Goal: Task Accomplishment & Management: Complete application form

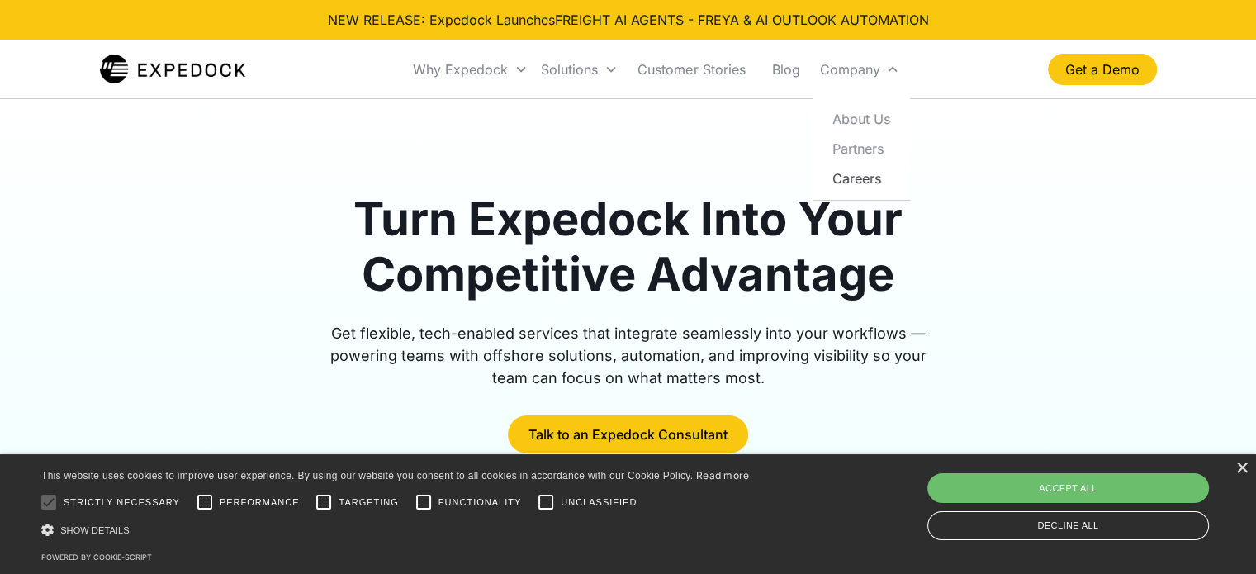
click at [860, 183] on link "Careers" at bounding box center [861, 179] width 84 height 30
click at [1239, 468] on div "×" at bounding box center [1242, 469] width 12 height 12
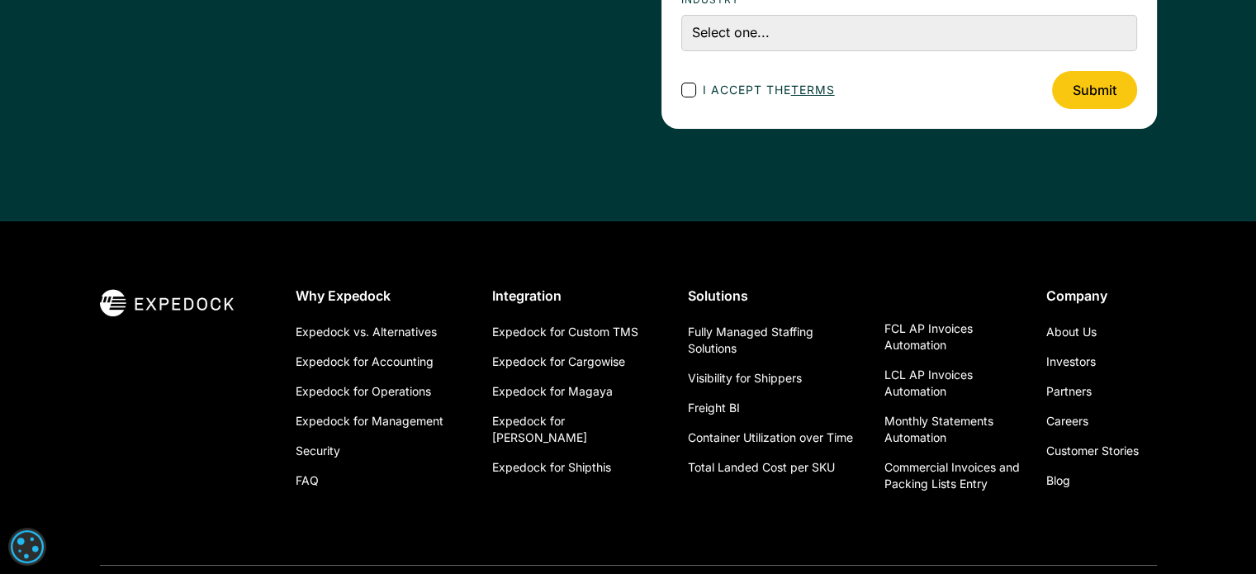
scroll to position [5656, 0]
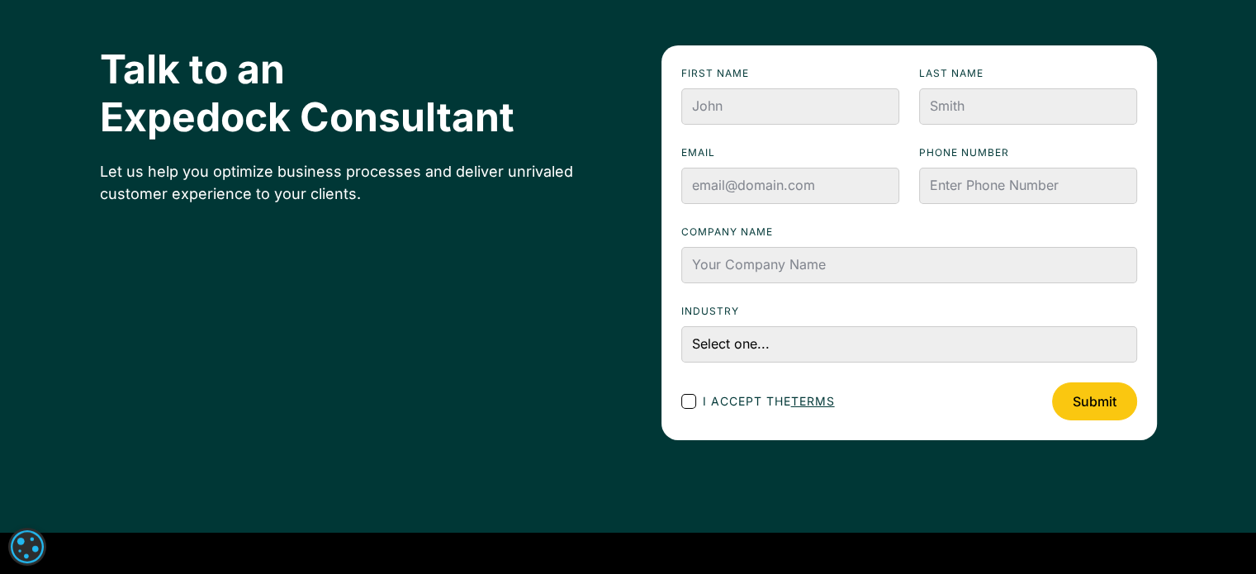
drag, startPoint x: 919, startPoint y: 387, endPoint x: 914, endPoint y: 373, distance: 15.2
click at [919, 387] on div "I accept the terms Submit" at bounding box center [909, 401] width 456 height 38
click at [746, 102] on input "First name" at bounding box center [790, 106] width 218 height 36
type input "Meara"
type input "Sevilla"
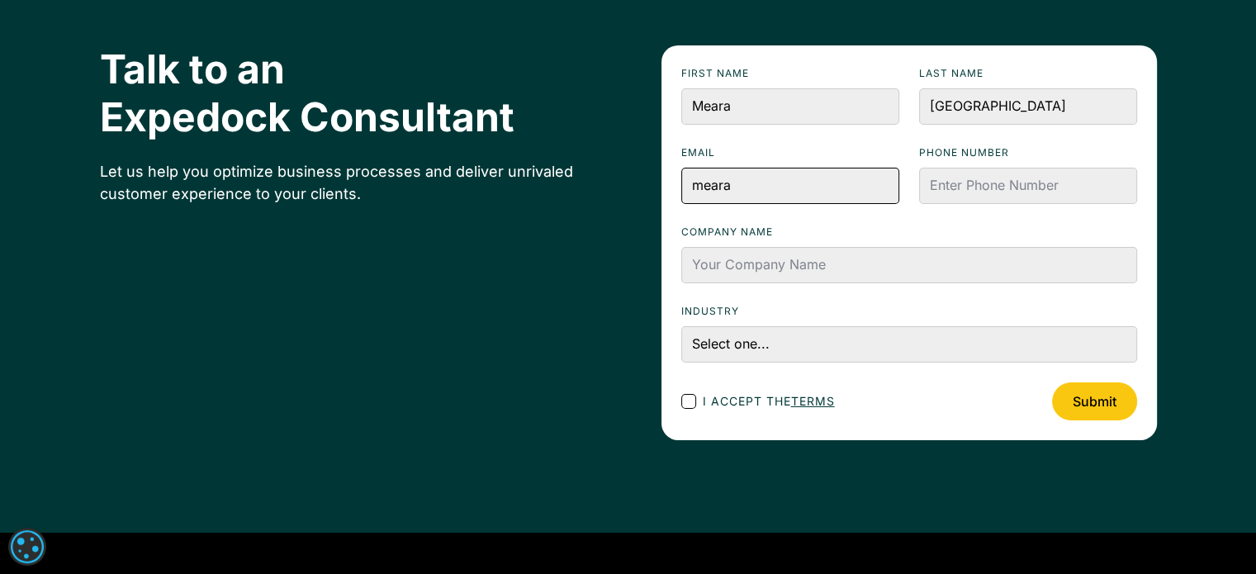
type input "meara@expedock.com"
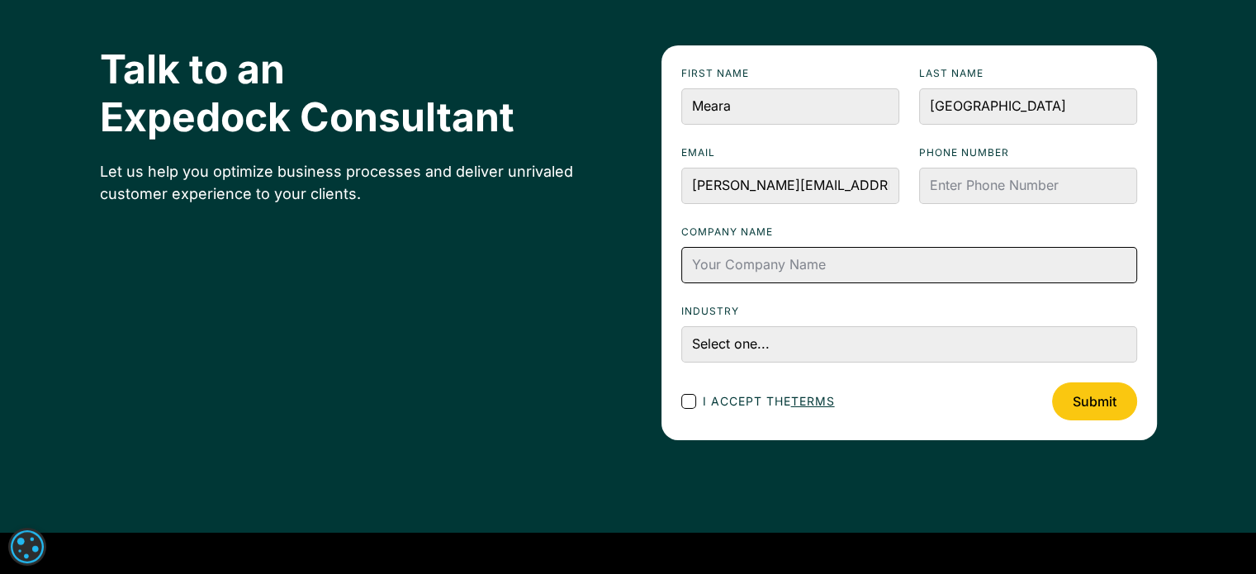
click at [781, 275] on input "Company name" at bounding box center [909, 265] width 456 height 36
type input "Expedock Test"
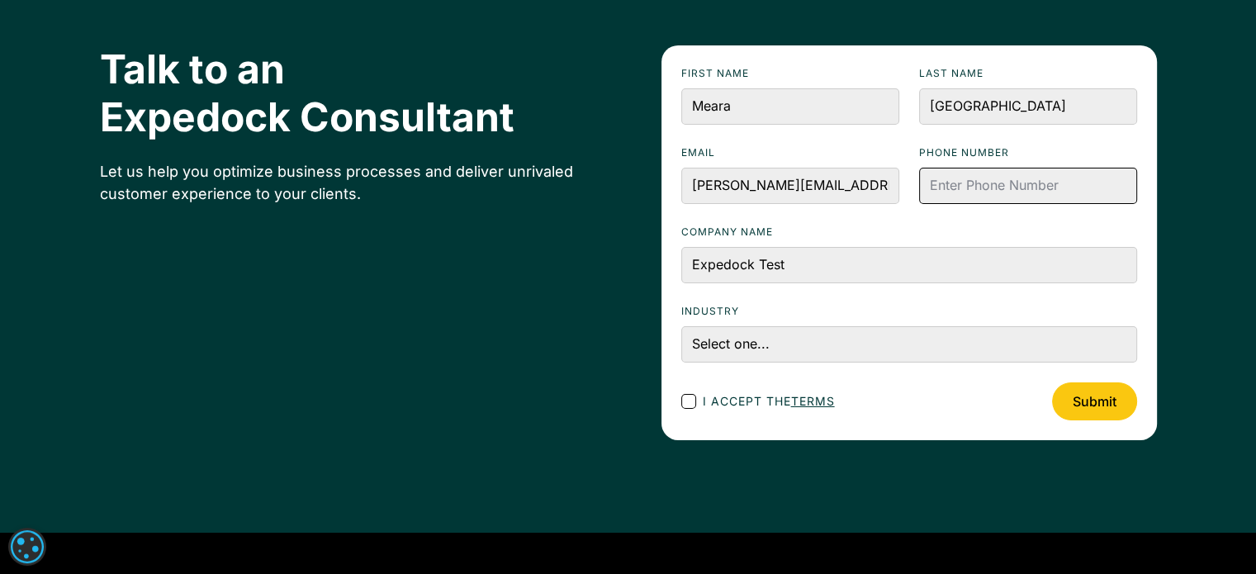
click at [971, 187] on input "Phone numbeR" at bounding box center [1028, 186] width 218 height 36
click at [809, 336] on select "Select one... Accounting and Finance Home Contracting and Improvement Logistics…" at bounding box center [909, 344] width 456 height 36
select select "Logistics"
click at [681, 326] on select "Select one... Accounting and Finance Home Contracting and Improvement Logistics…" at bounding box center [909, 344] width 456 height 36
click at [743, 392] on span "I accept the terms" at bounding box center [769, 400] width 132 height 17
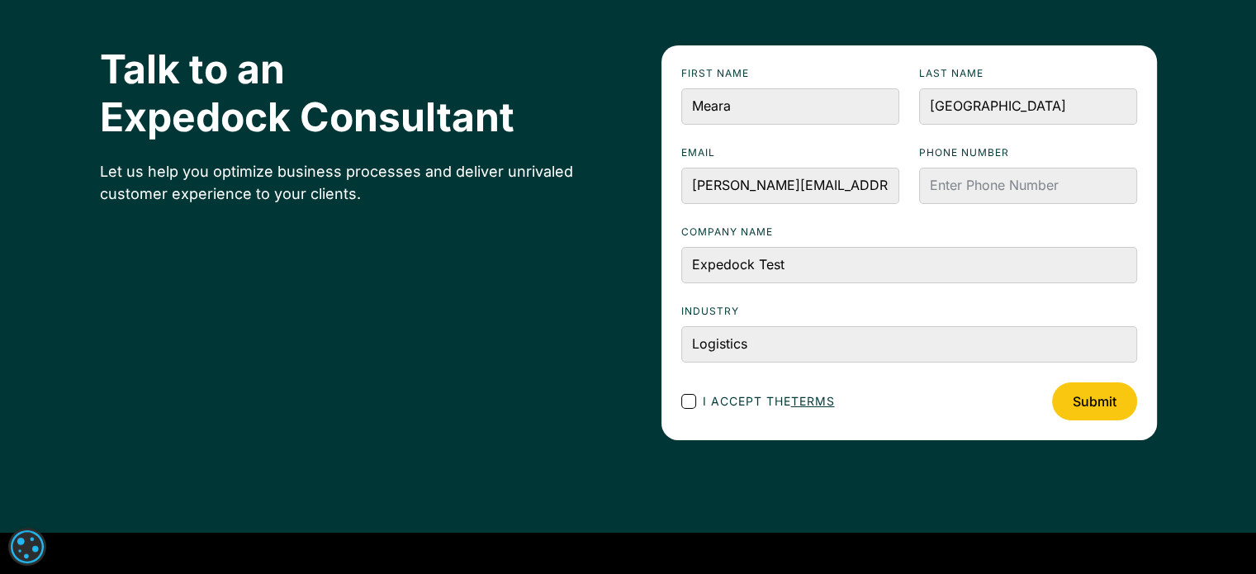
click at [709, 396] on input "I accept the terms" at bounding box center [703, 401] width 11 height 11
checkbox input "true"
click at [1080, 406] on input "Submit" at bounding box center [1094, 401] width 85 height 38
click at [994, 178] on input "Phone numbeR" at bounding box center [1028, 186] width 218 height 36
type input "123456789"
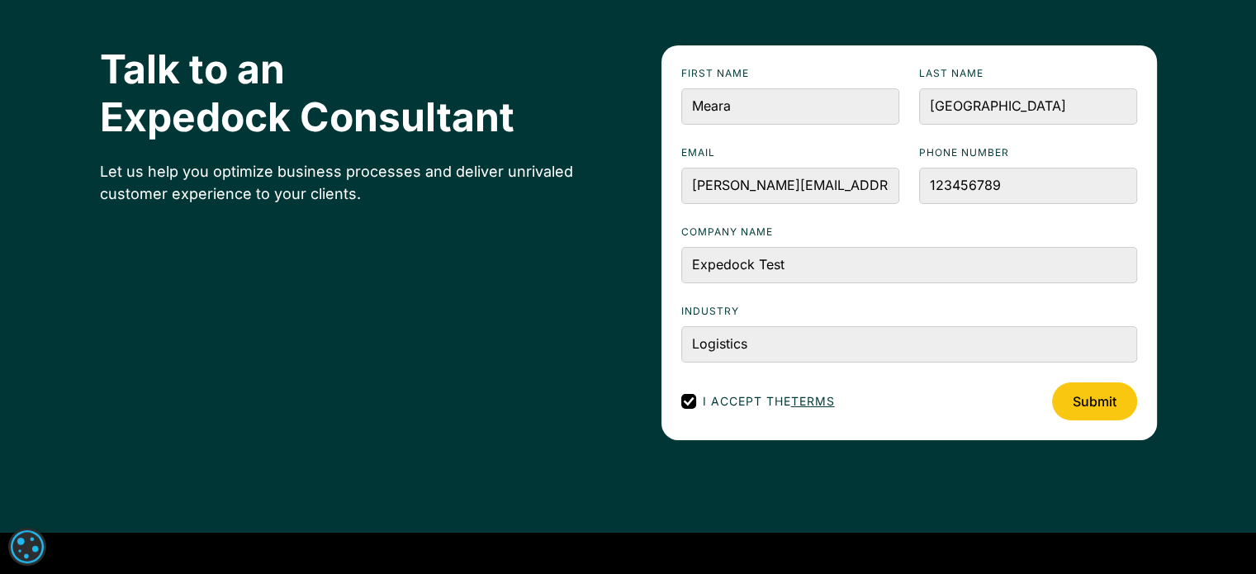
click at [1101, 406] on input "Submit" at bounding box center [1094, 401] width 85 height 38
type input "Please wait..."
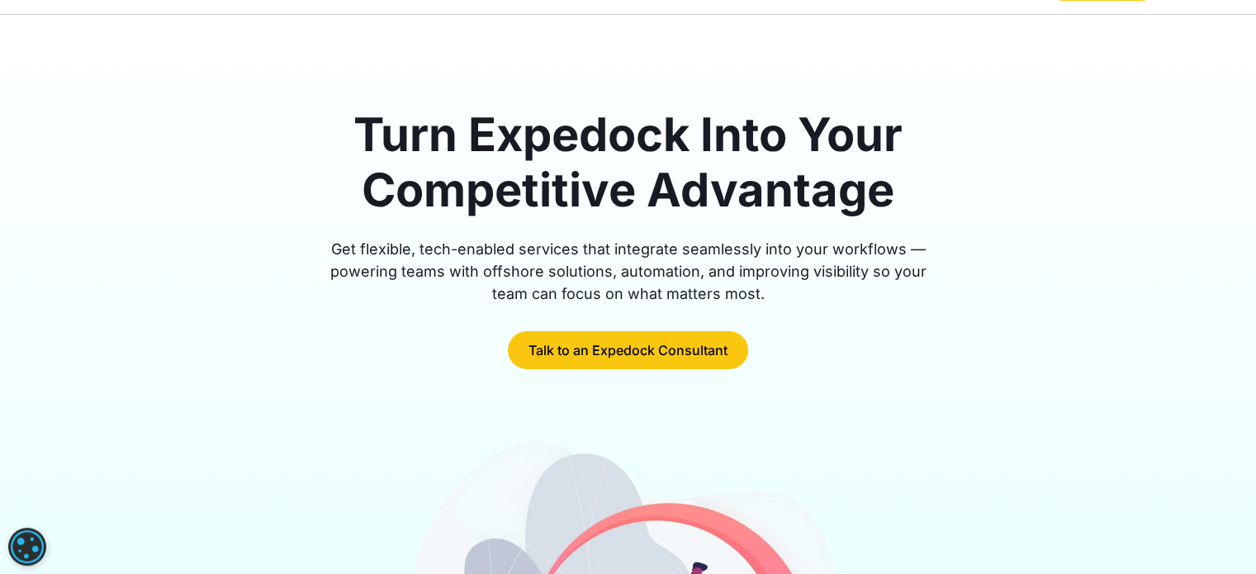
scroll to position [0, 0]
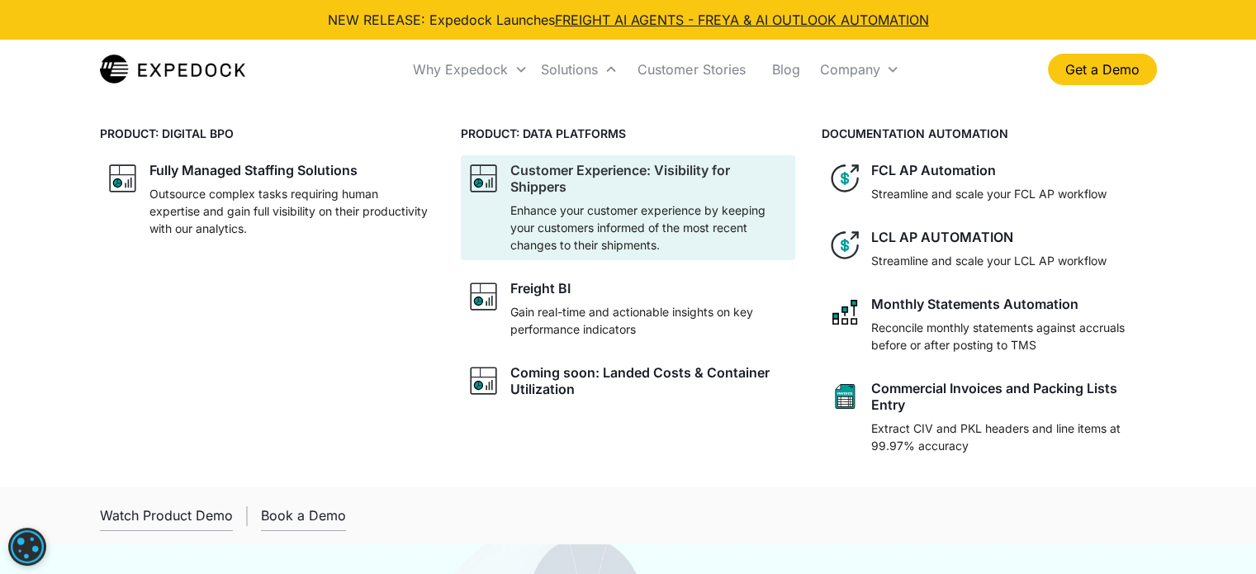
click at [567, 171] on div "Customer Experience: Visibility for Shippers" at bounding box center [649, 178] width 278 height 33
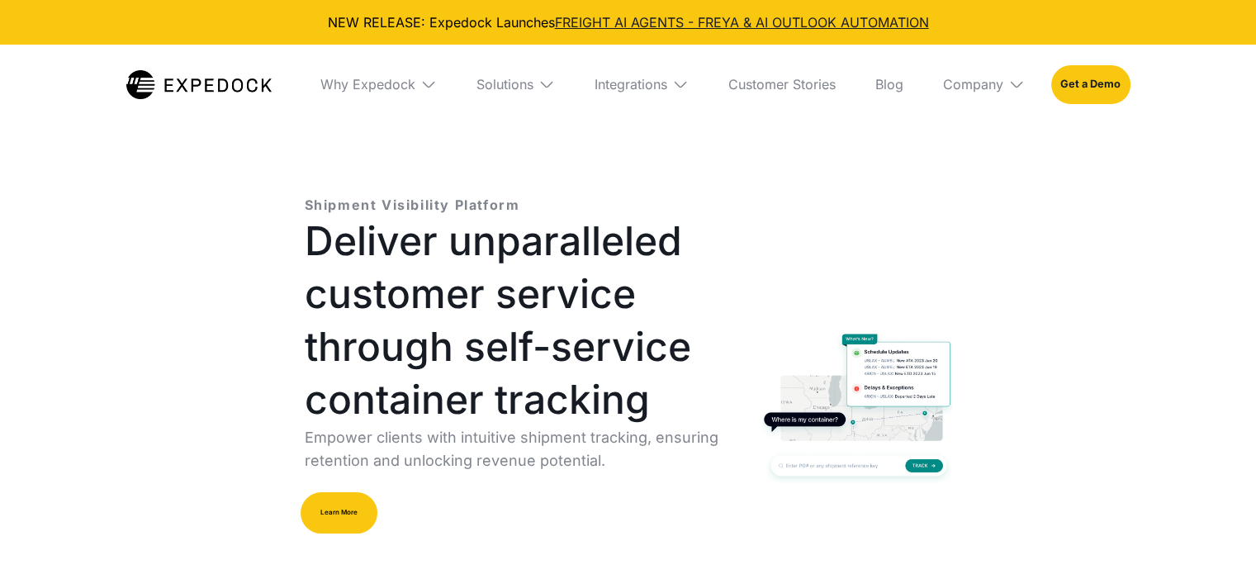
select select
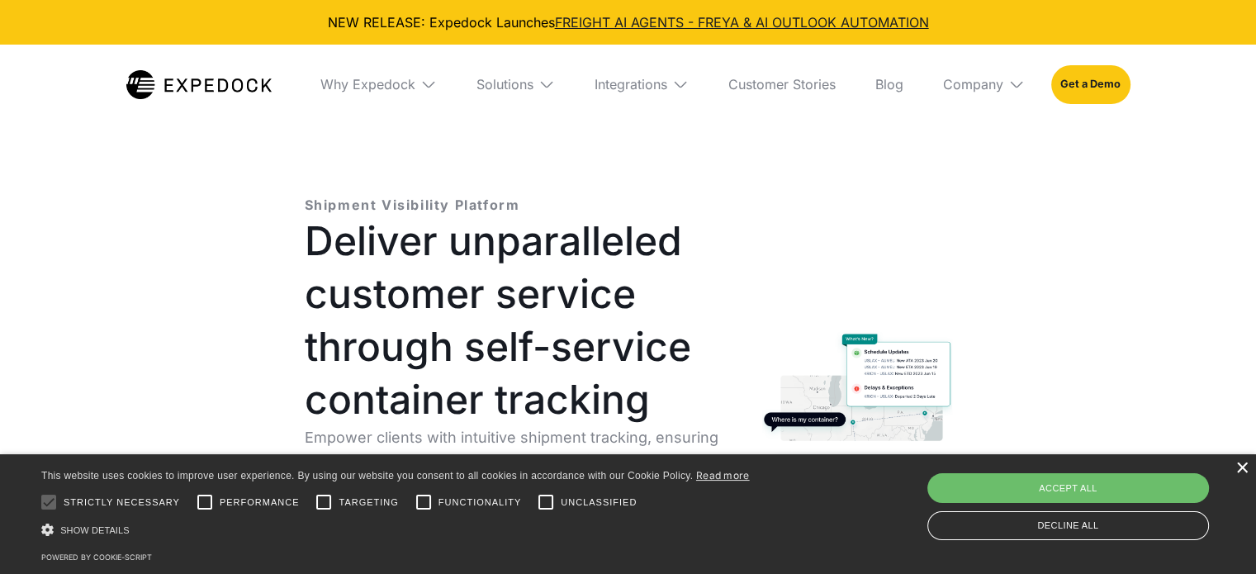
click at [1239, 469] on div "×" at bounding box center [1242, 469] width 12 height 12
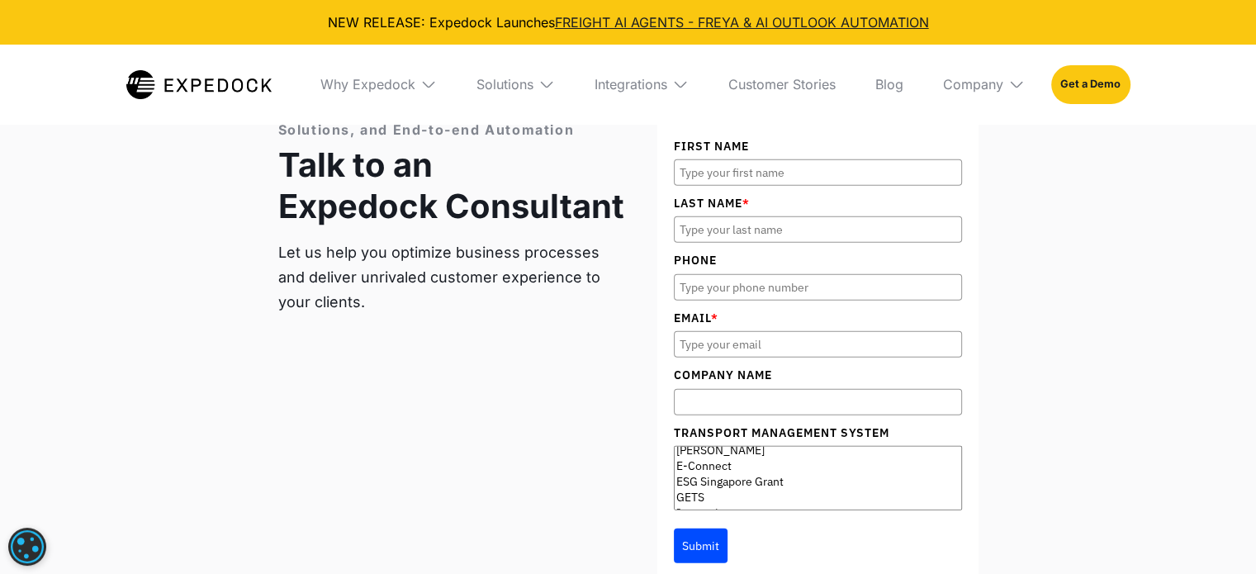
scroll to position [4755, 0]
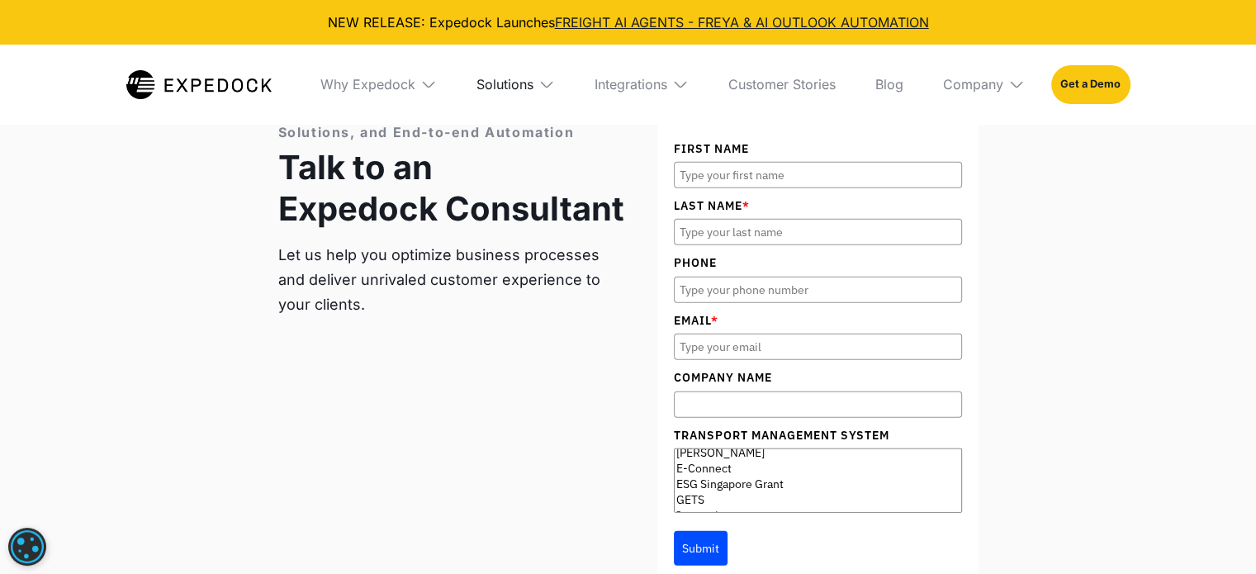
click at [504, 87] on div "Solutions" at bounding box center [505, 84] width 57 height 17
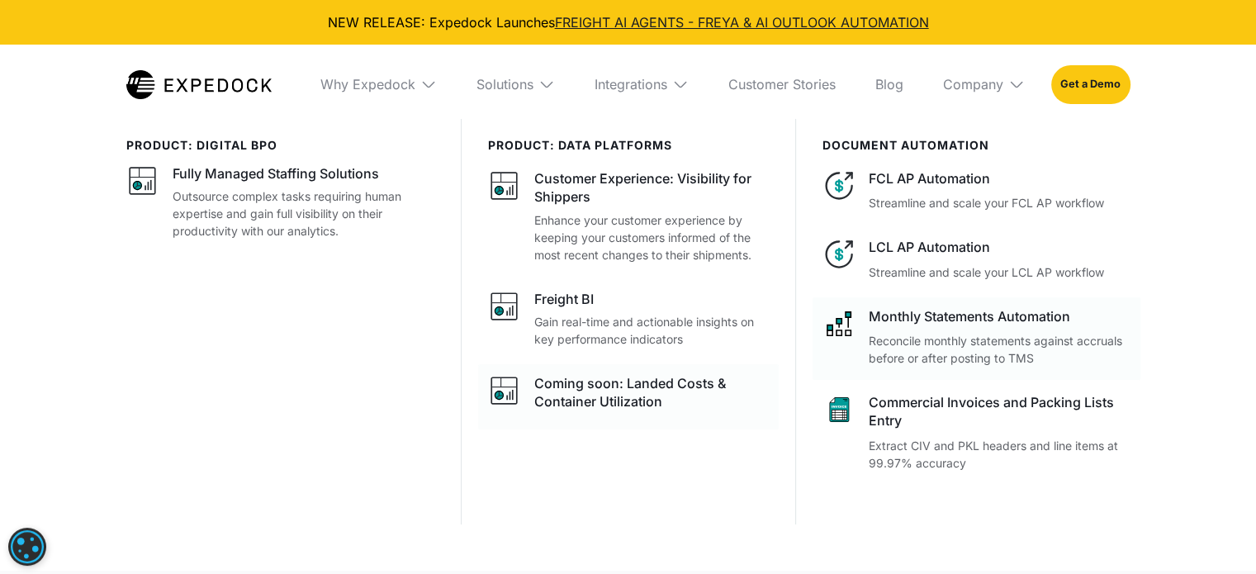
click at [984, 320] on div "Monthly Statements Automation" at bounding box center [999, 316] width 261 height 18
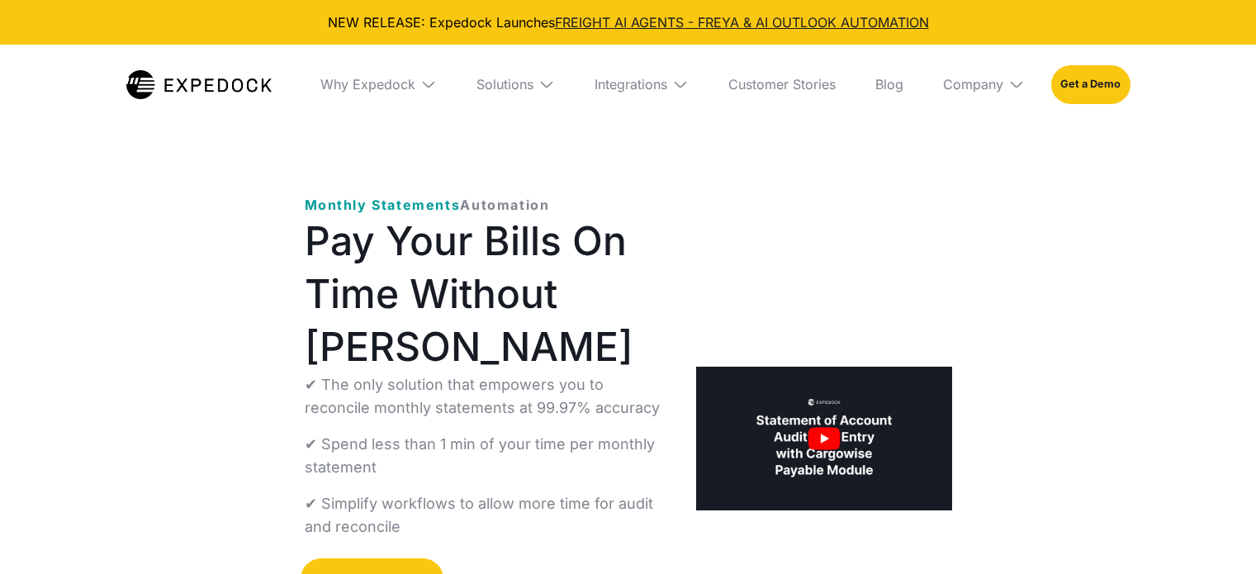
select select
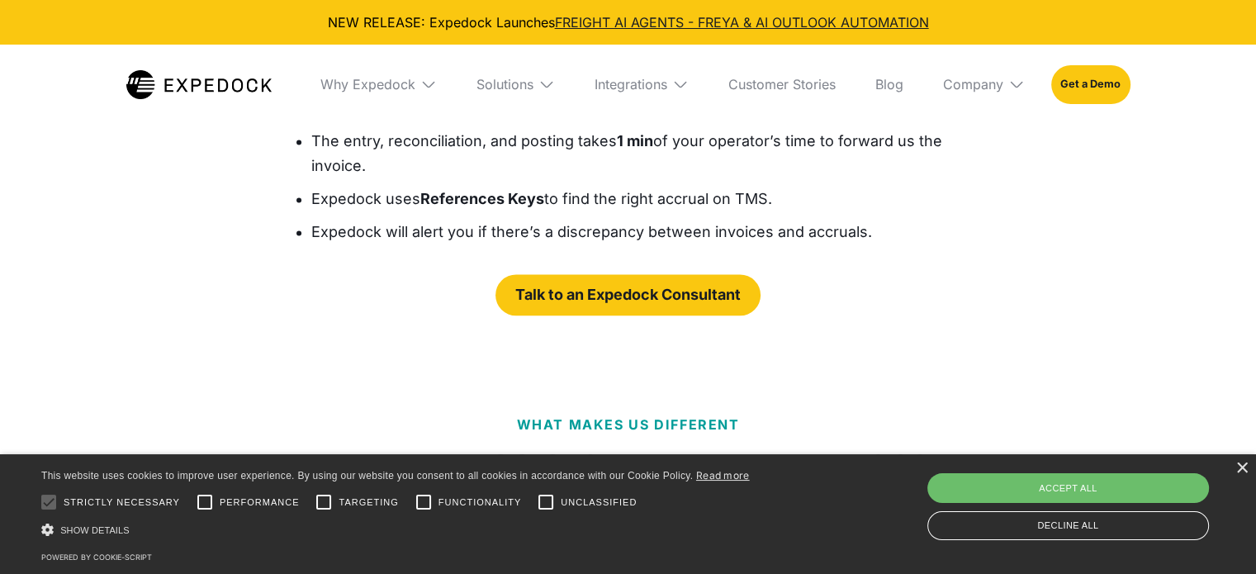
scroll to position [2726, 0]
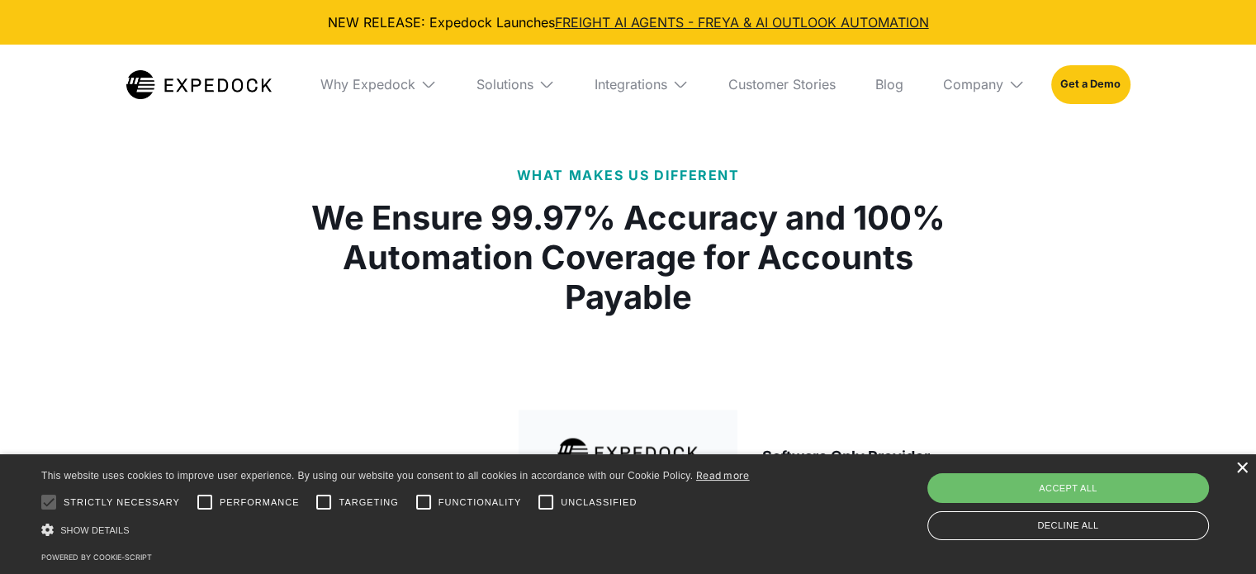
click at [1241, 473] on div "×" at bounding box center [1242, 469] width 12 height 12
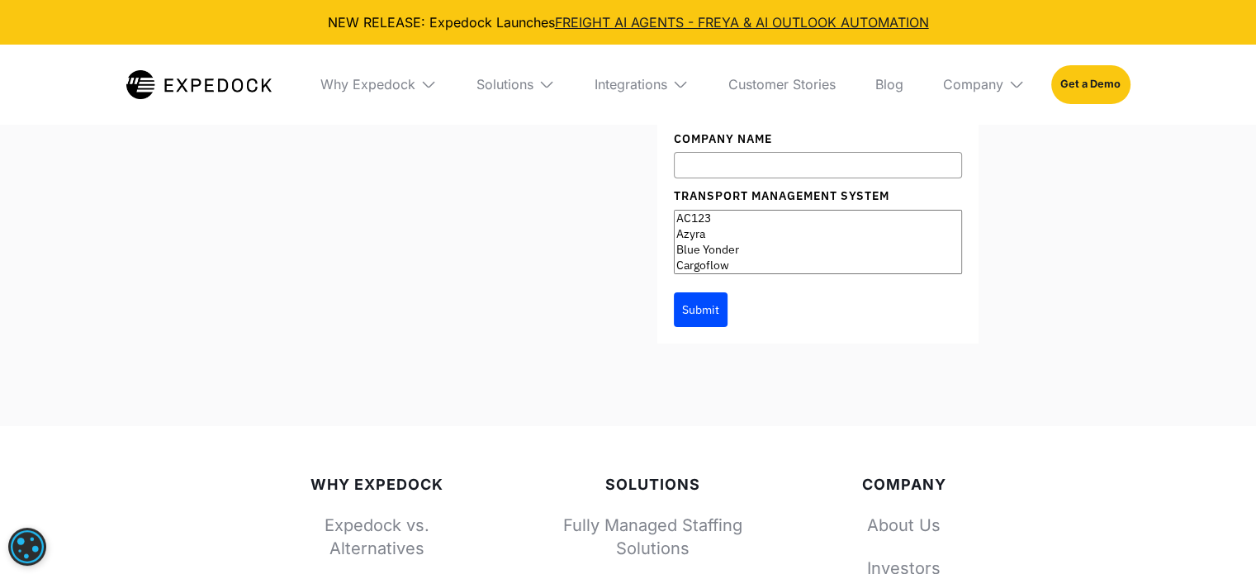
scroll to position [5947, 0]
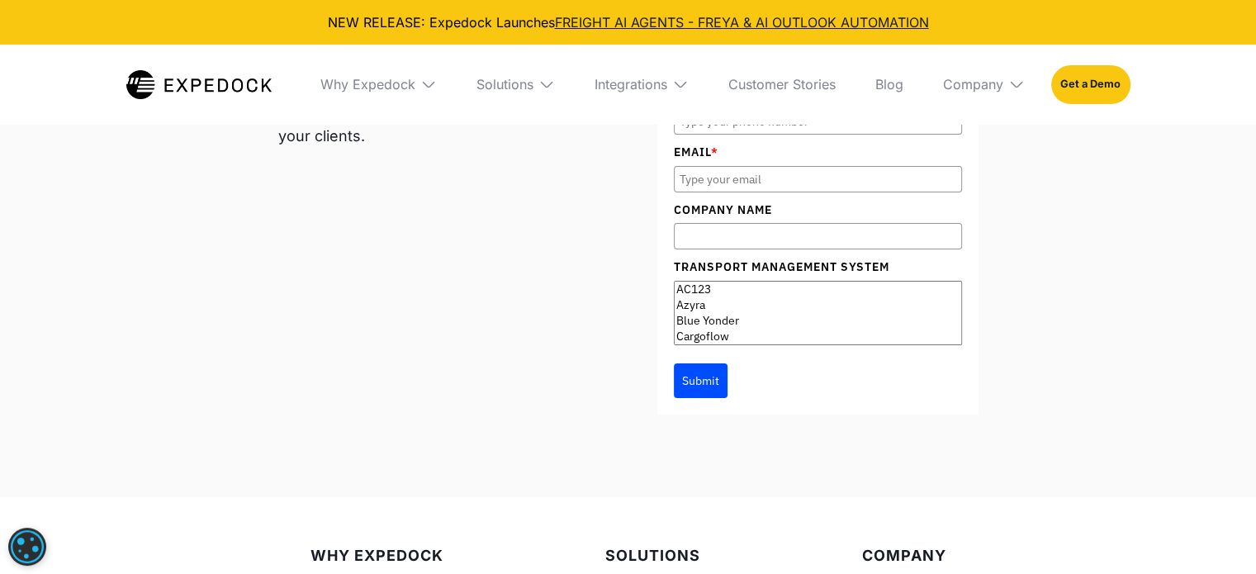
click at [544, 85] on img at bounding box center [547, 84] width 17 height 17
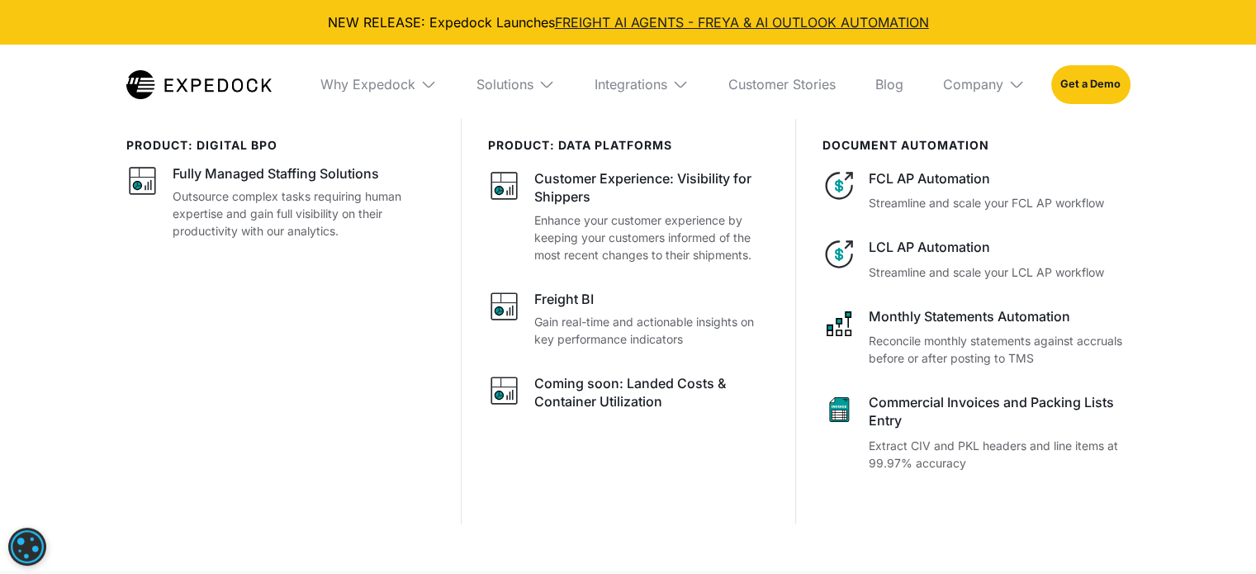
click at [689, 90] on img at bounding box center [680, 84] width 17 height 17
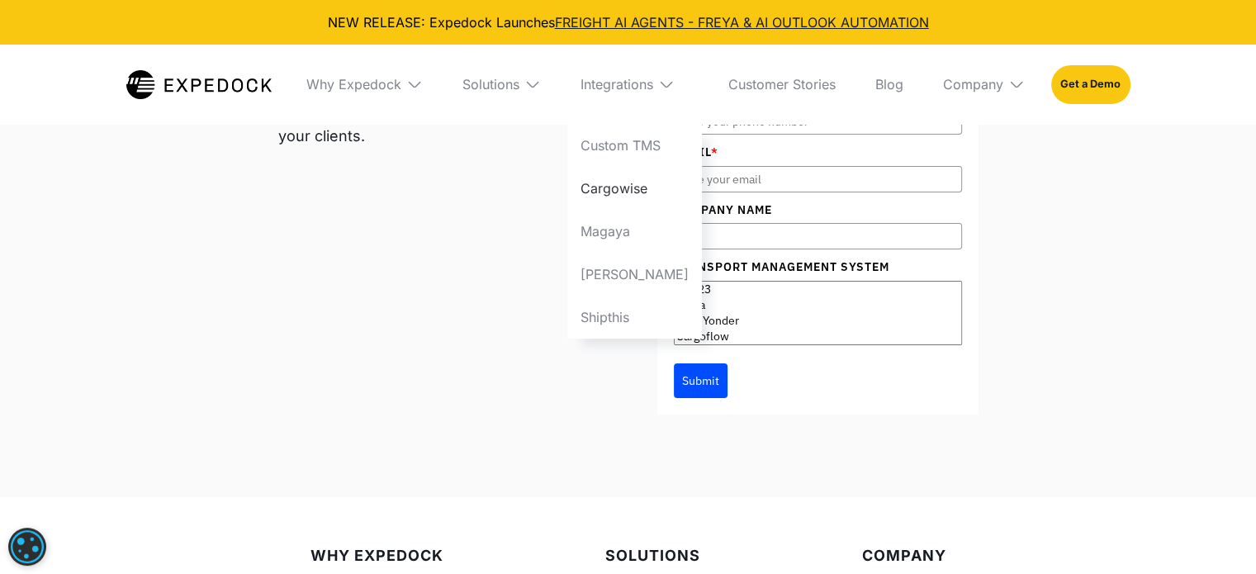
click at [656, 187] on link "Cargowise" at bounding box center [634, 188] width 135 height 43
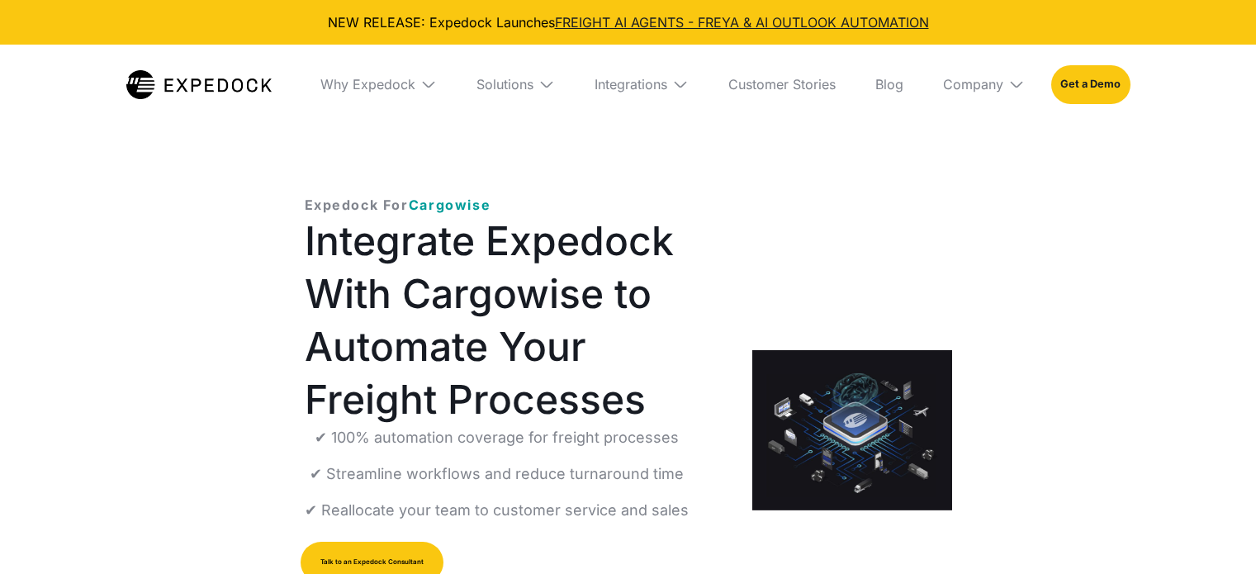
select select
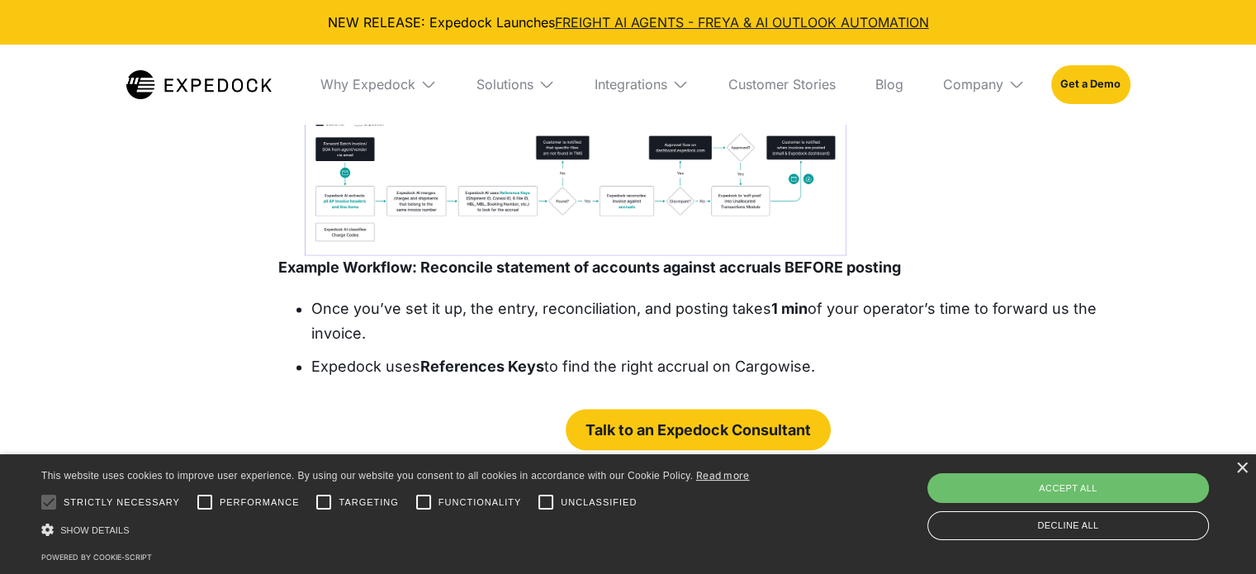
scroll to position [3559, 0]
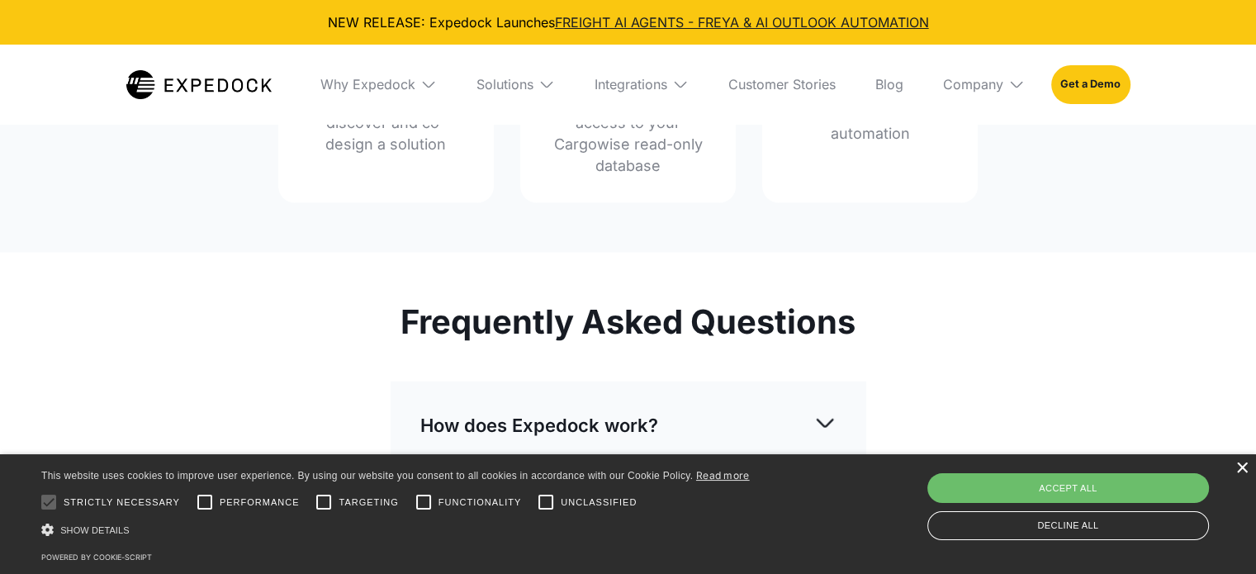
drag, startPoint x: 1246, startPoint y: 468, endPoint x: 1249, endPoint y: 399, distance: 69.5
click at [1246, 468] on div "×" at bounding box center [1242, 469] width 12 height 12
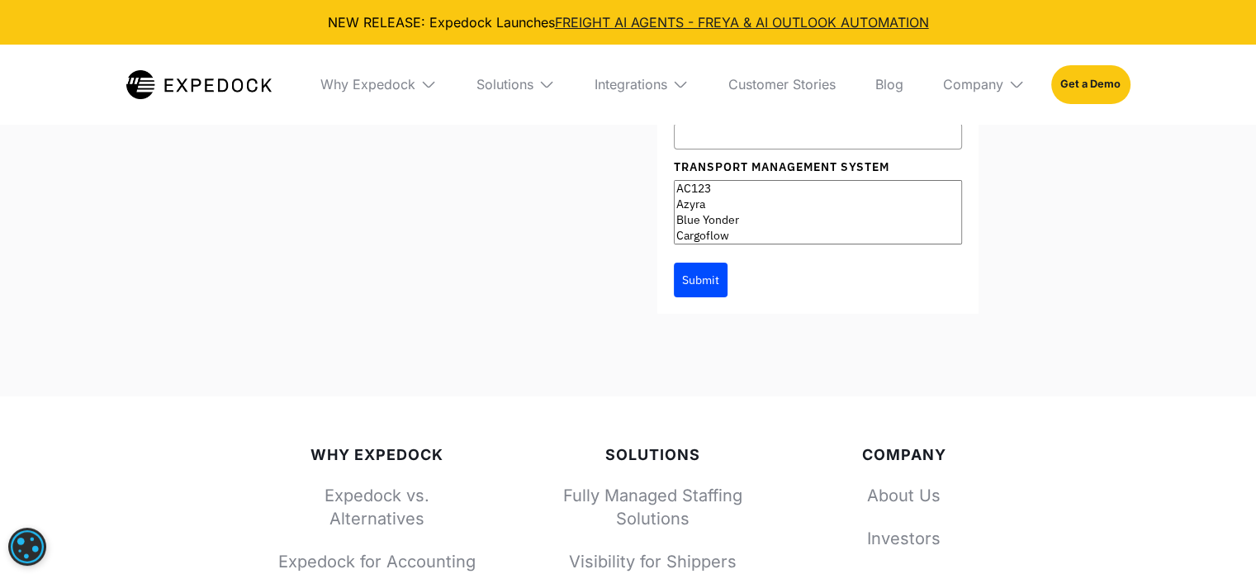
scroll to position [5499, 0]
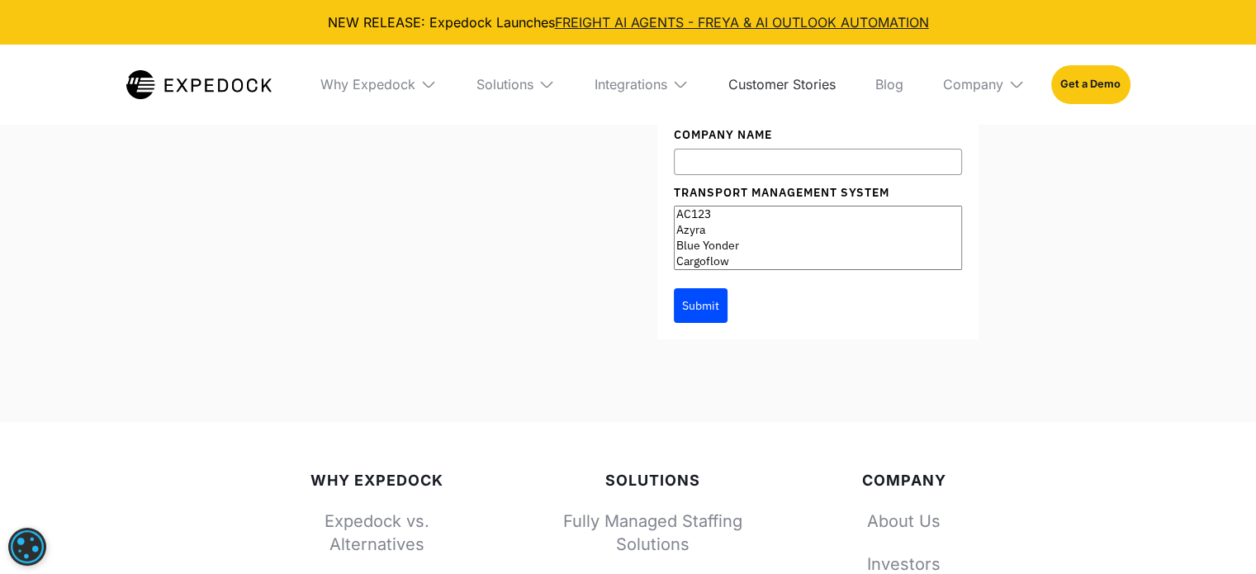
click at [800, 79] on link "Customer Stories" at bounding box center [782, 84] width 134 height 79
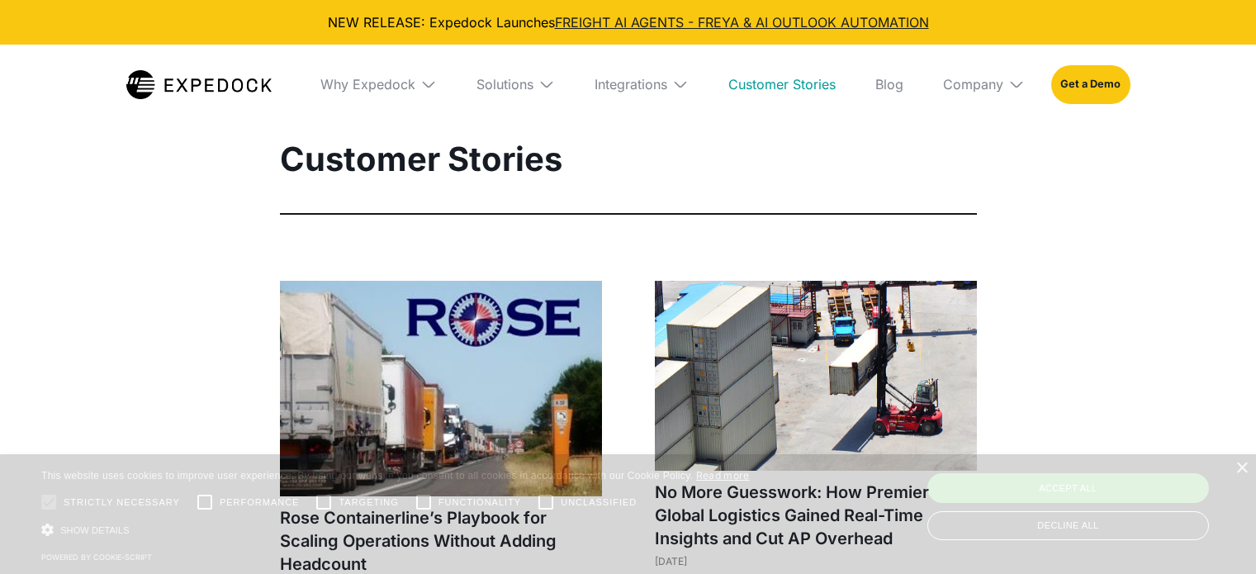
select select
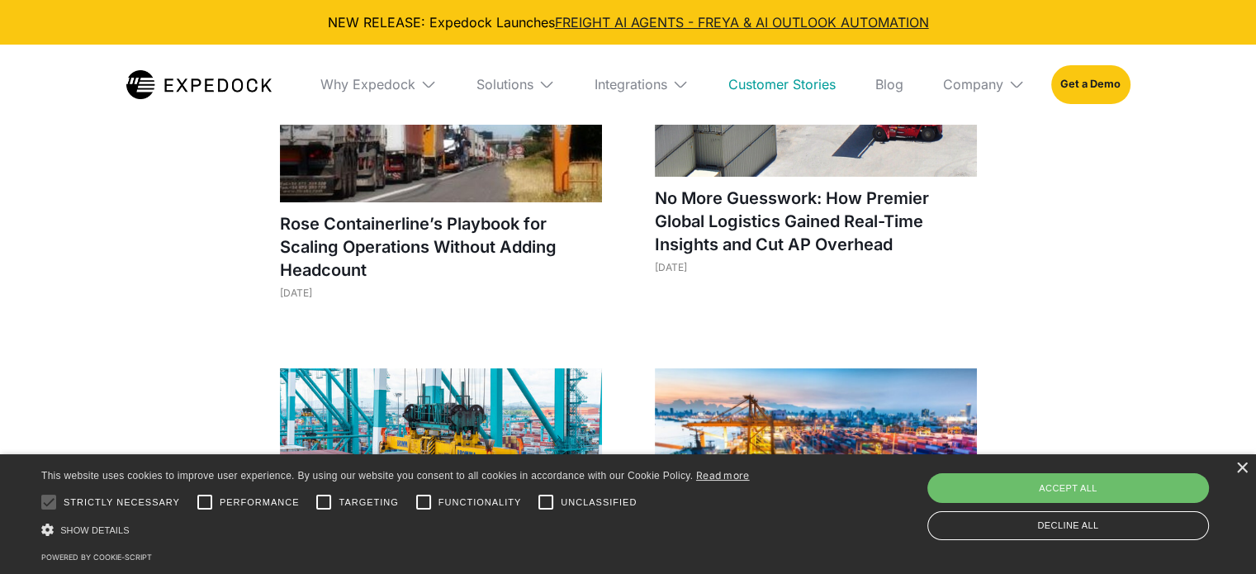
scroll to position [413, 0]
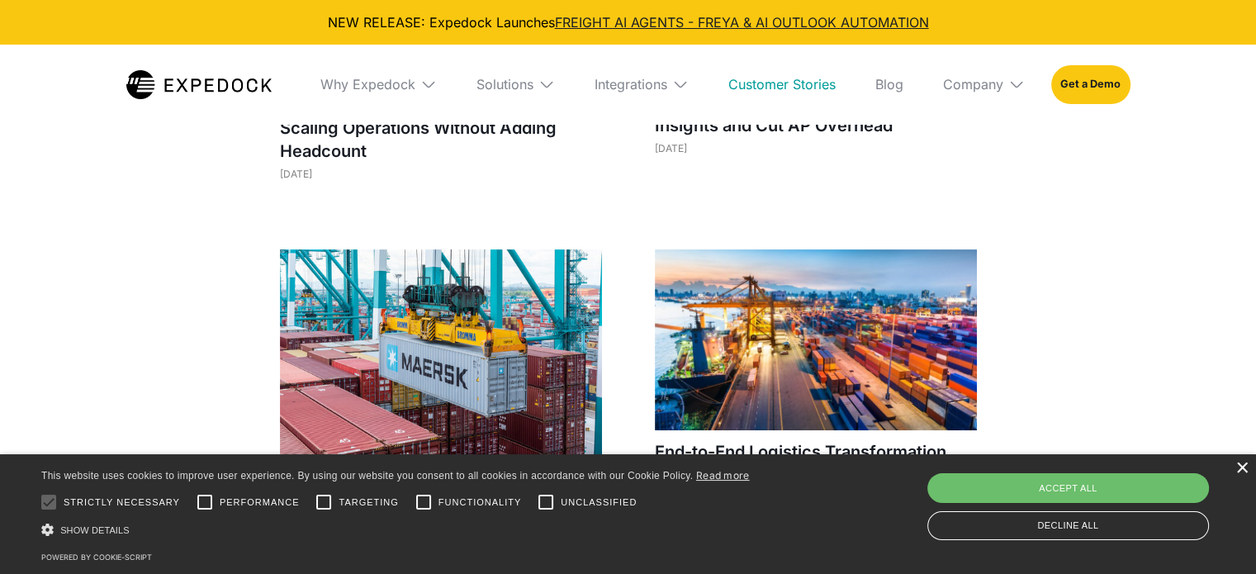
click at [1241, 472] on div "×" at bounding box center [1242, 469] width 12 height 12
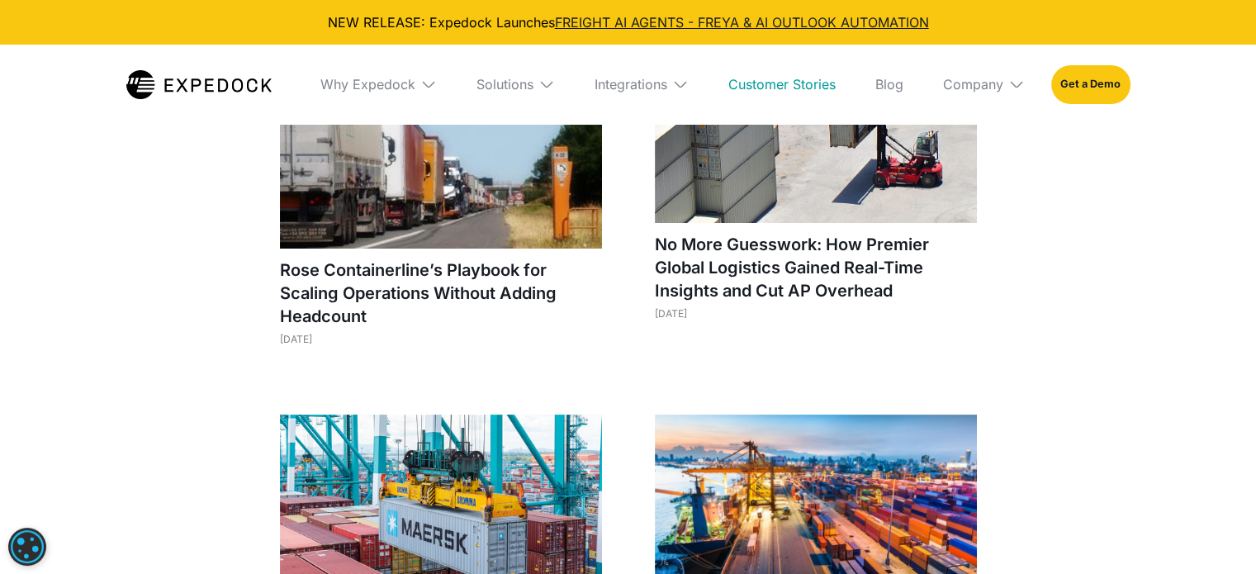
scroll to position [0, 0]
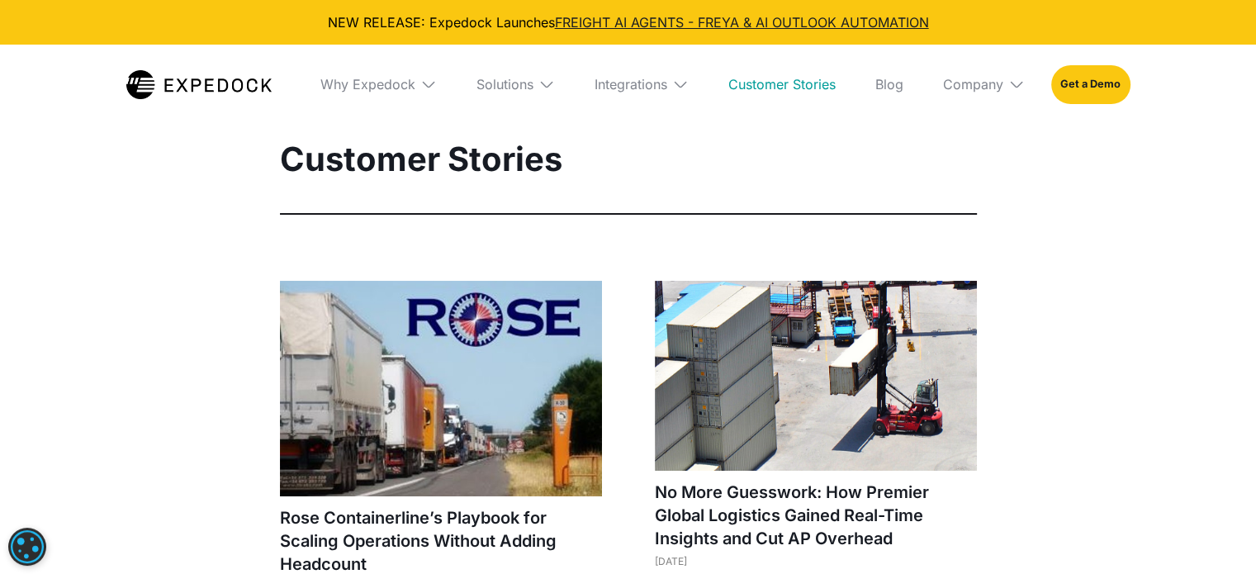
click at [470, 294] on img at bounding box center [441, 389] width 322 height 216
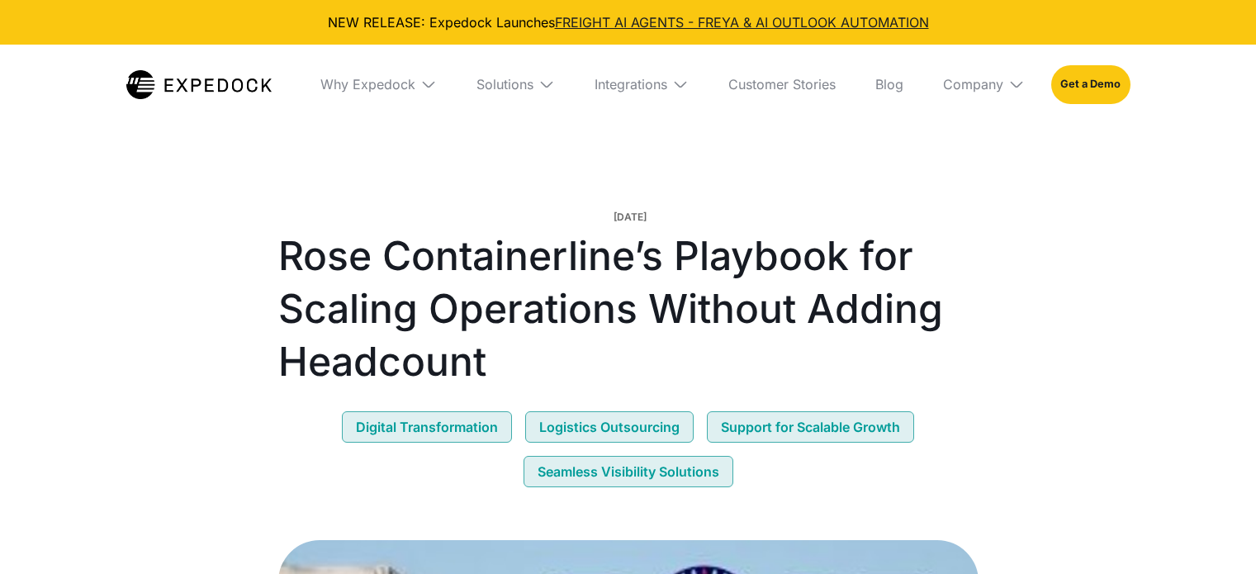
select select
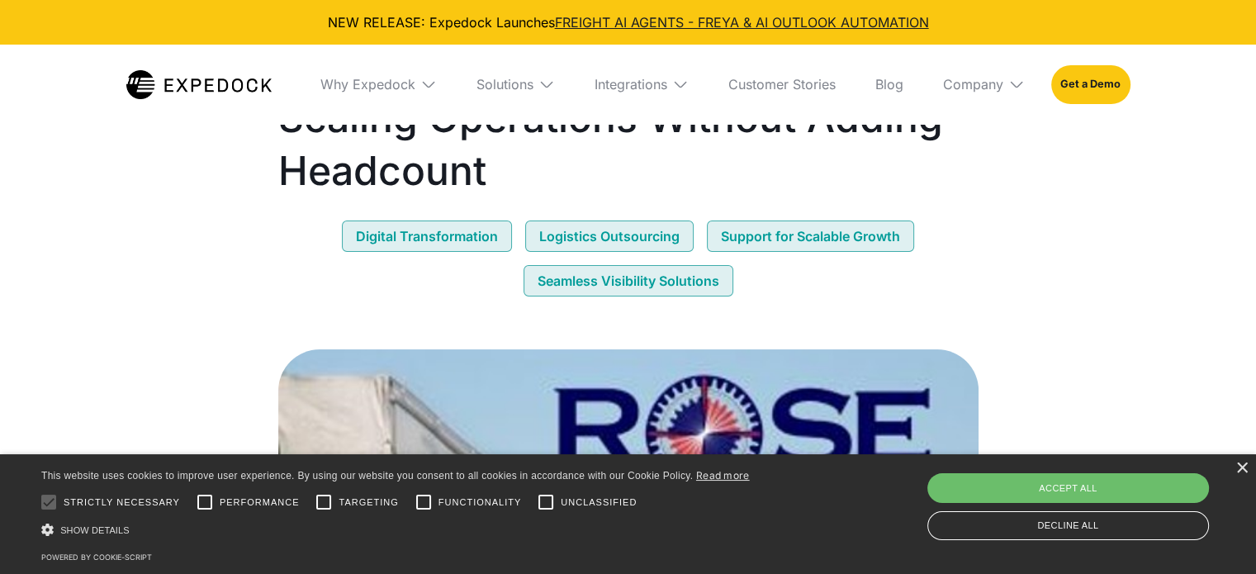
scroll to position [248, 0]
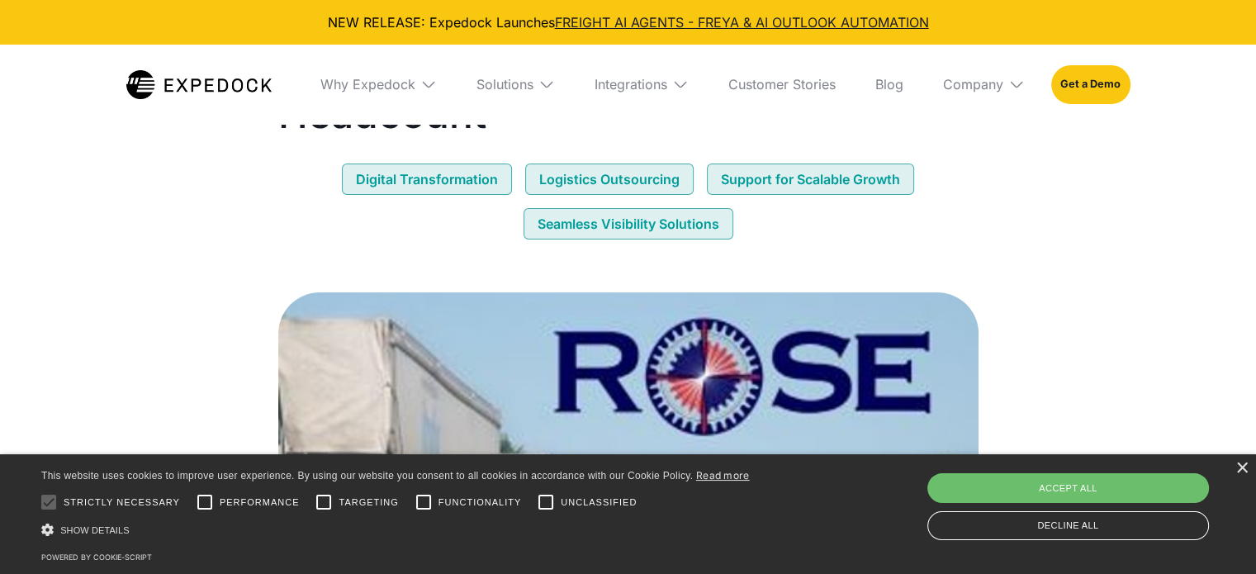
drag, startPoint x: 1243, startPoint y: 464, endPoint x: 1222, endPoint y: 465, distance: 21.5
click at [1243, 465] on div "×" at bounding box center [1242, 469] width 12 height 12
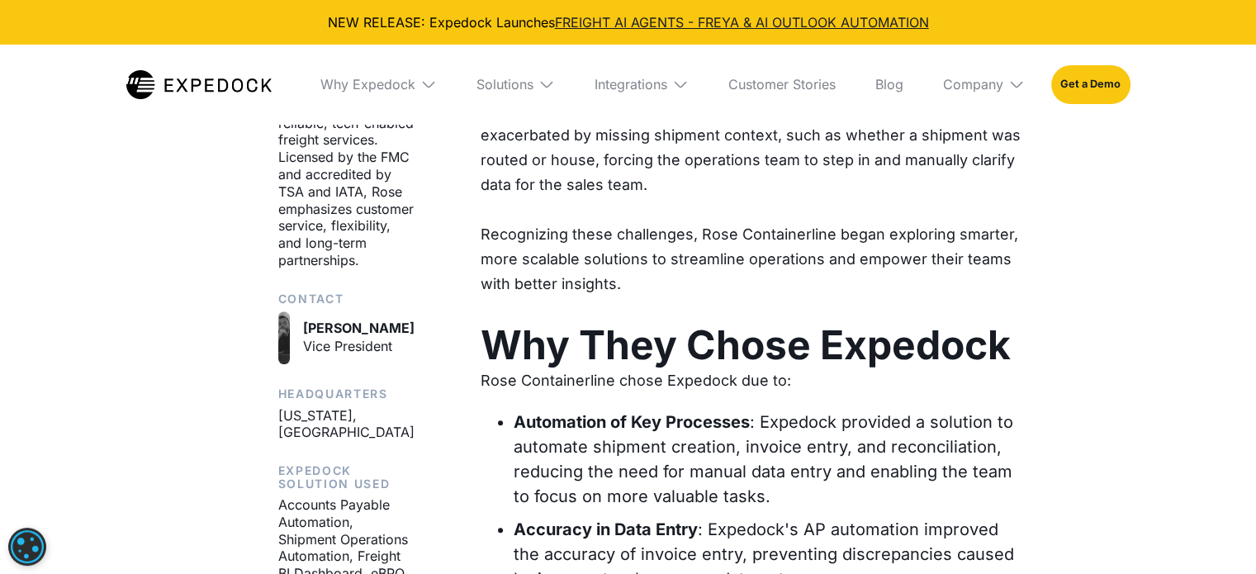
scroll to position [1487, 0]
